Goal: Information Seeking & Learning: Learn about a topic

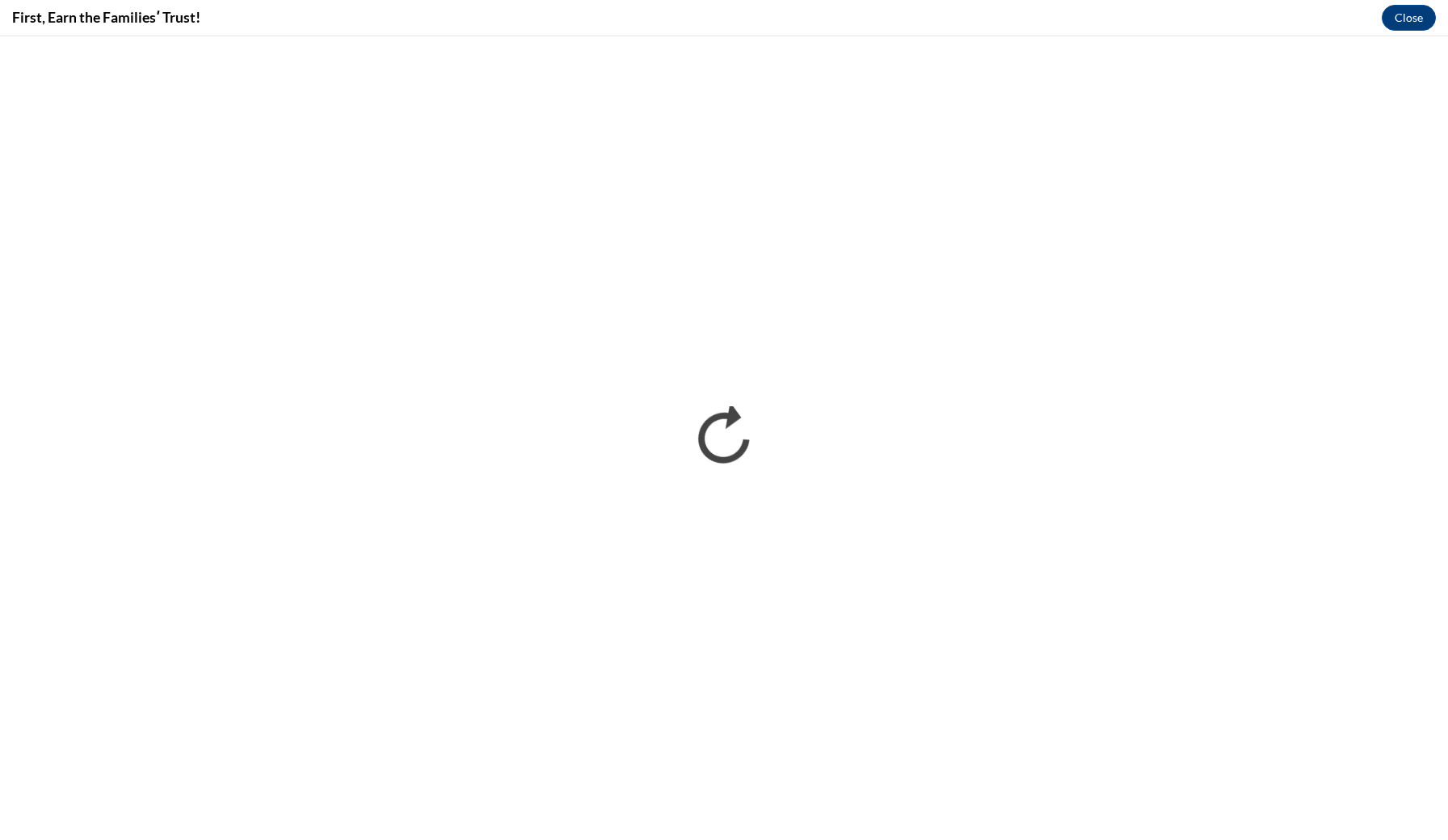
scroll to position [905, 0]
click at [1415, 13] on button "Close" at bounding box center [1409, 18] width 54 height 26
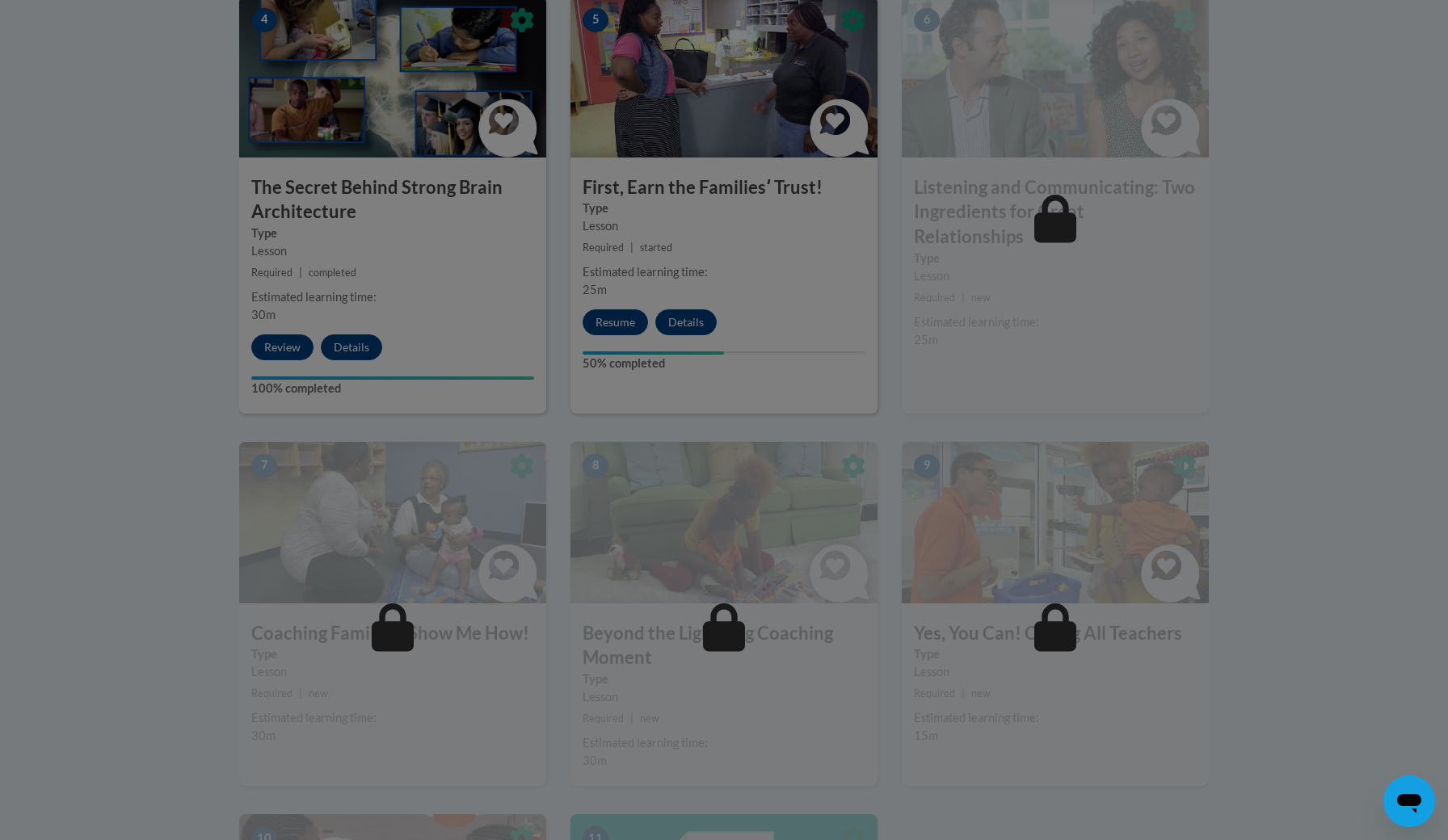
scroll to position [993, 0]
click at [615, 320] on div at bounding box center [724, 420] width 1448 height 840
click at [616, 321] on div at bounding box center [724, 420] width 1448 height 840
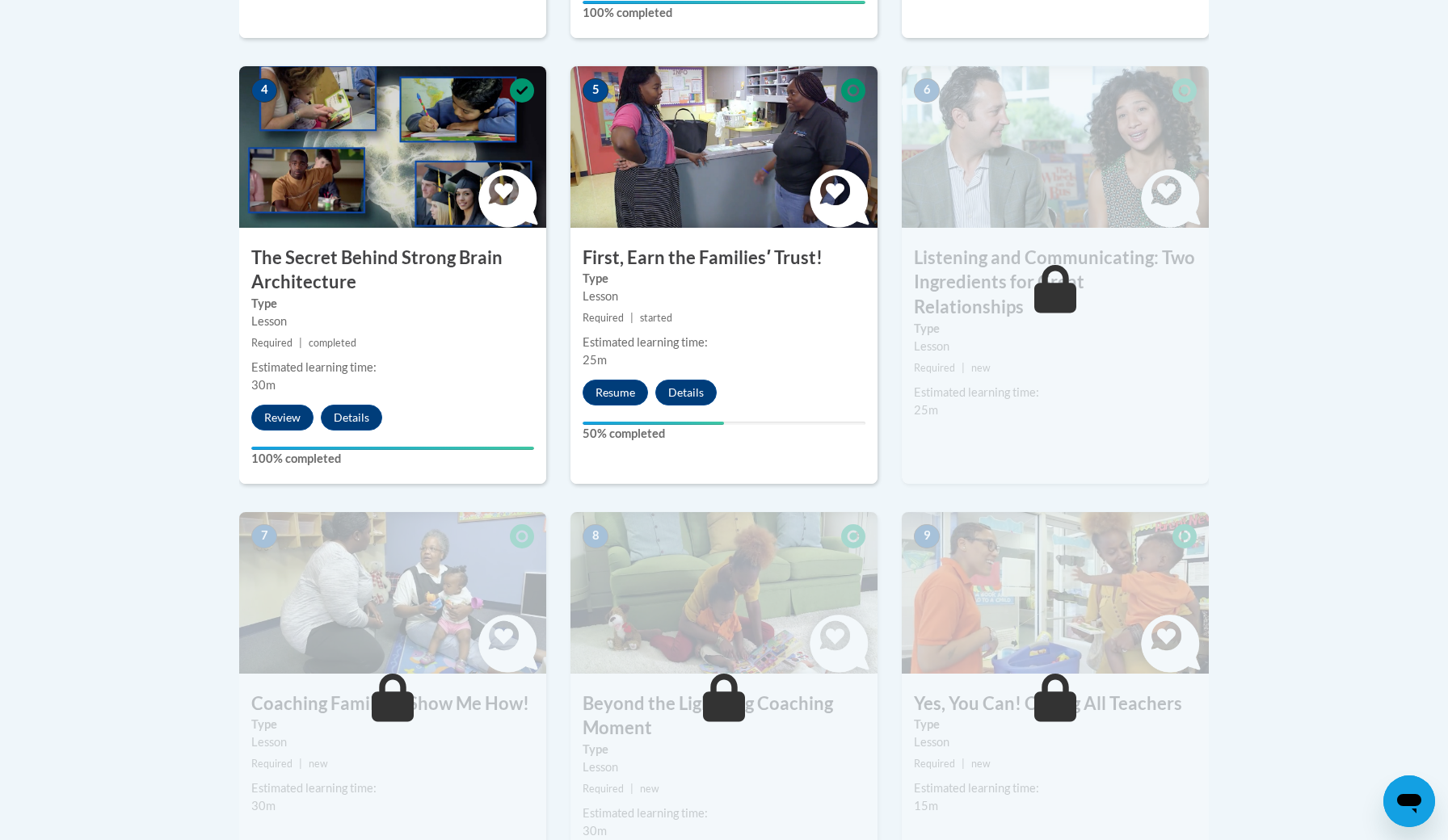
scroll to position [967, 0]
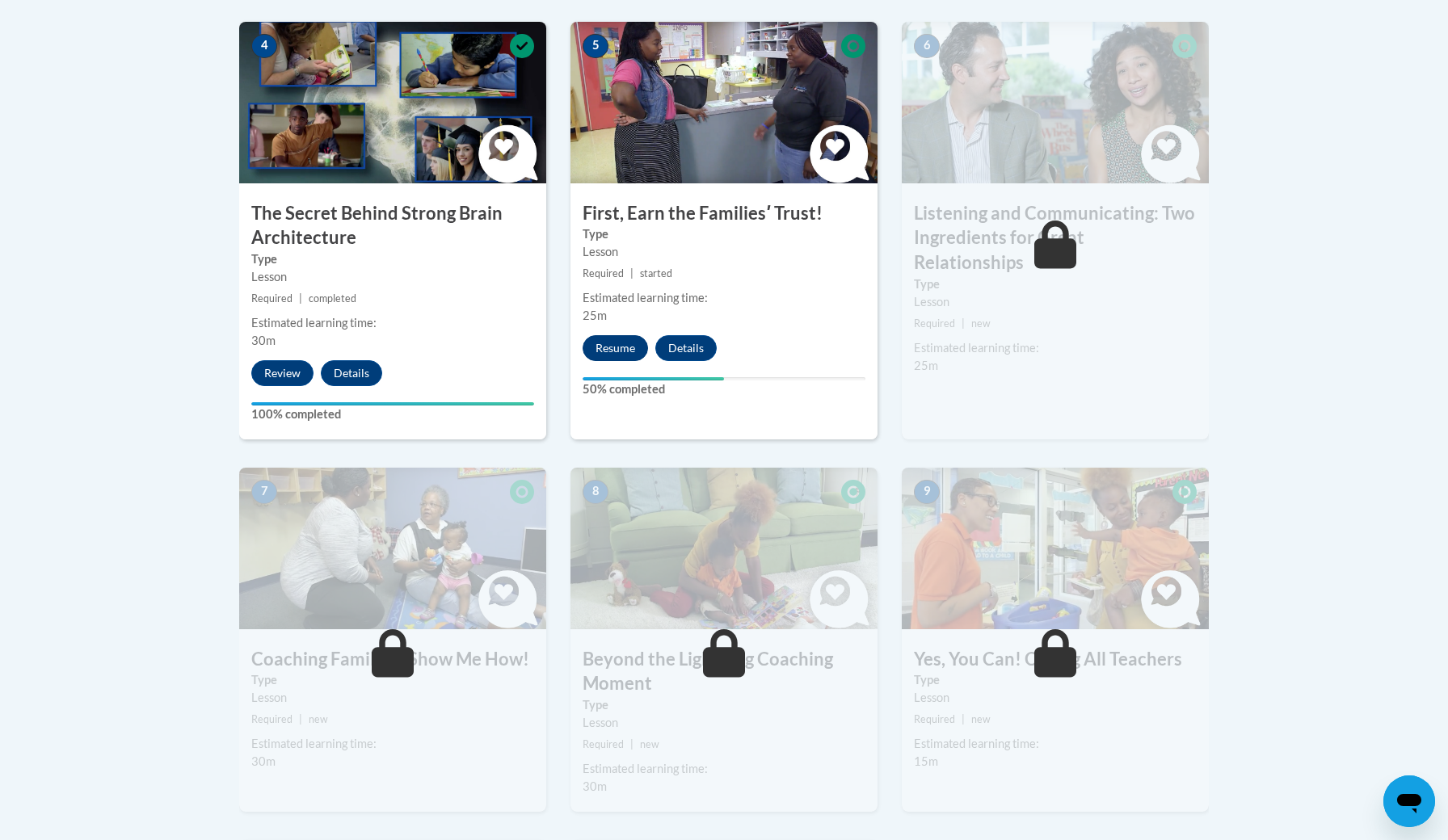
click at [634, 342] on button "Resume" at bounding box center [615, 347] width 65 height 26
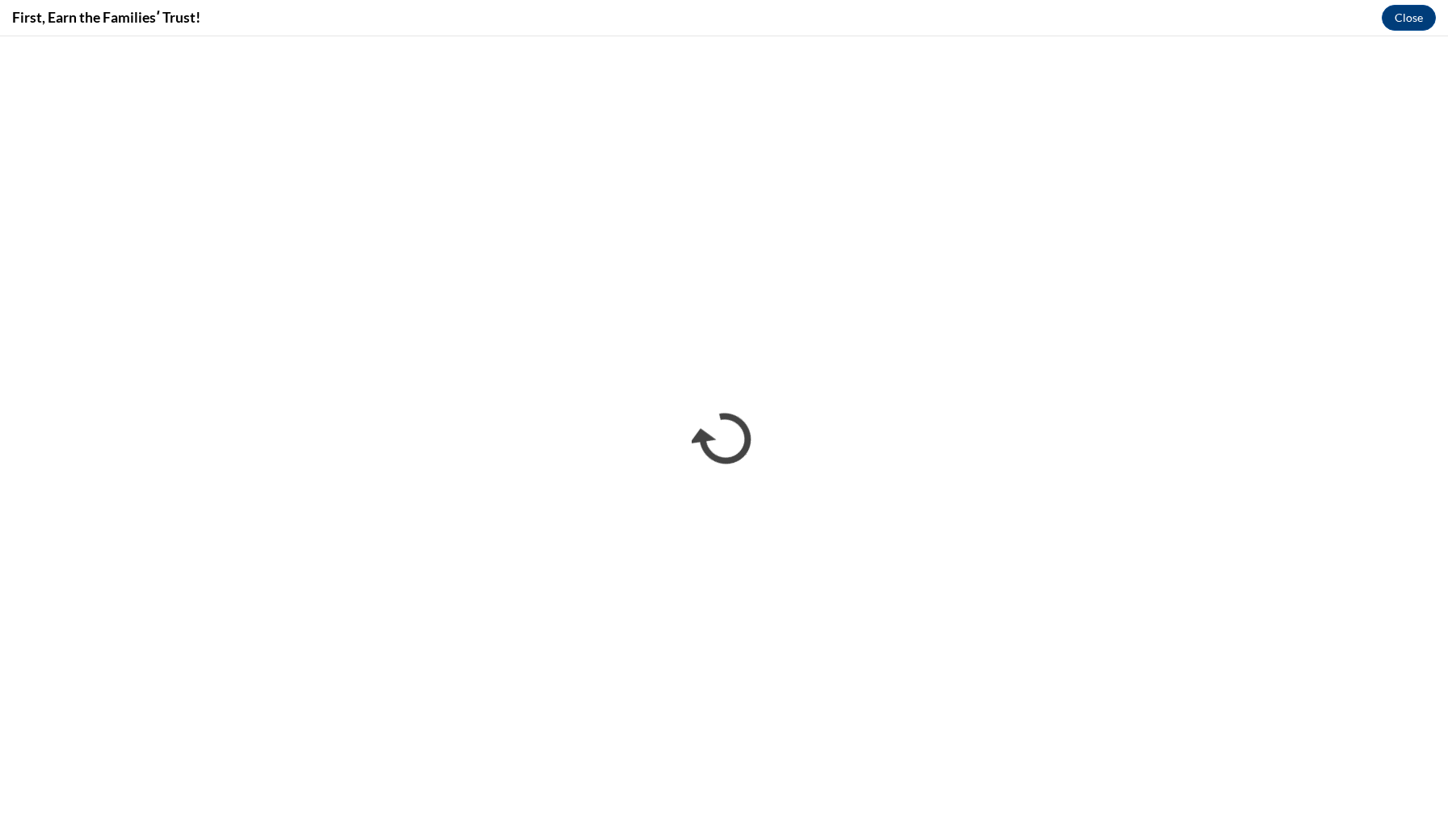
scroll to position [0, 0]
